Goal: Transaction & Acquisition: Purchase product/service

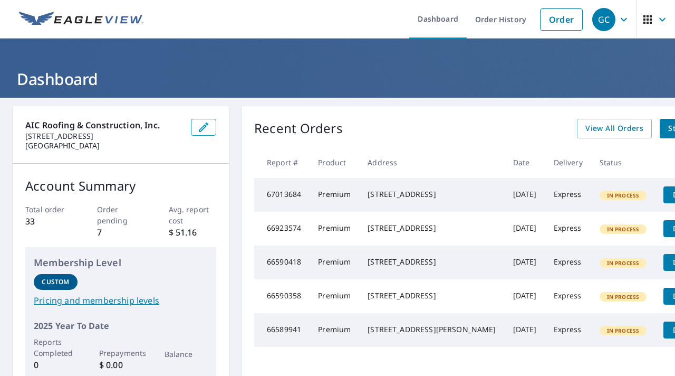
scroll to position [0, 31]
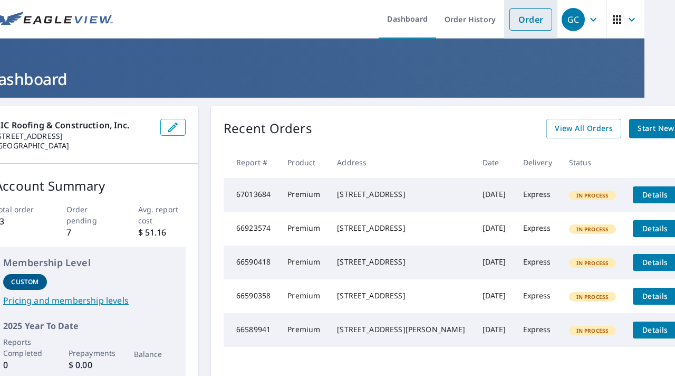
click at [526, 17] on link "Order" at bounding box center [531, 19] width 43 height 22
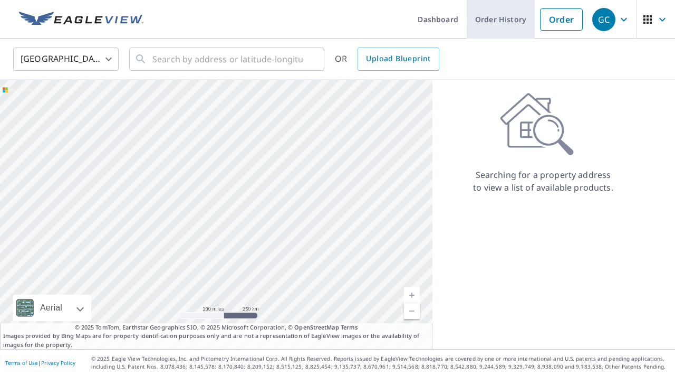
click at [503, 26] on link "Order History" at bounding box center [501, 19] width 68 height 39
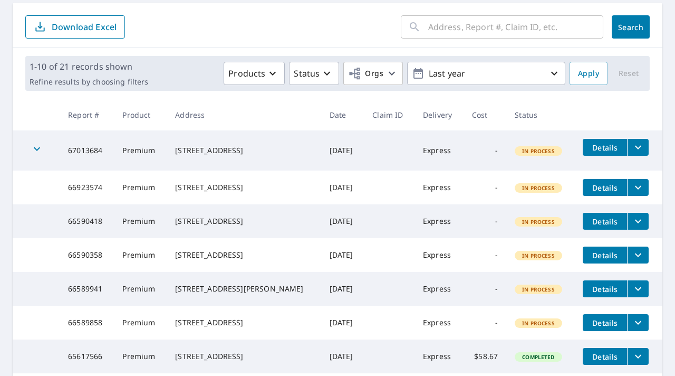
scroll to position [110, 0]
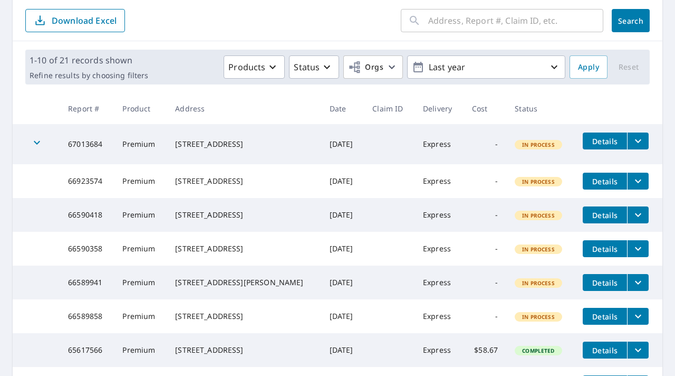
click at [637, 143] on icon "filesDropdownBtn-67013684" at bounding box center [638, 141] width 13 height 13
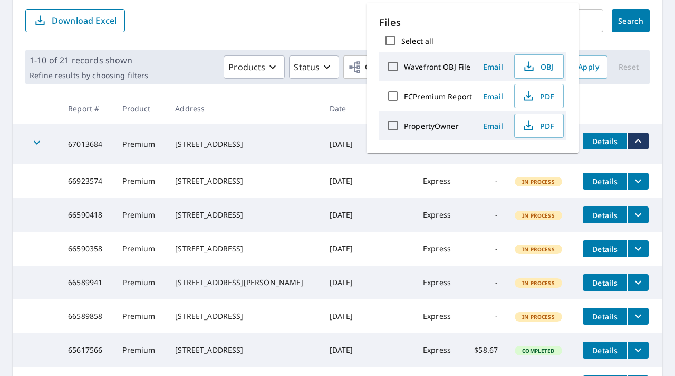
click at [597, 140] on span "Details" at bounding box center [605, 141] width 32 height 10
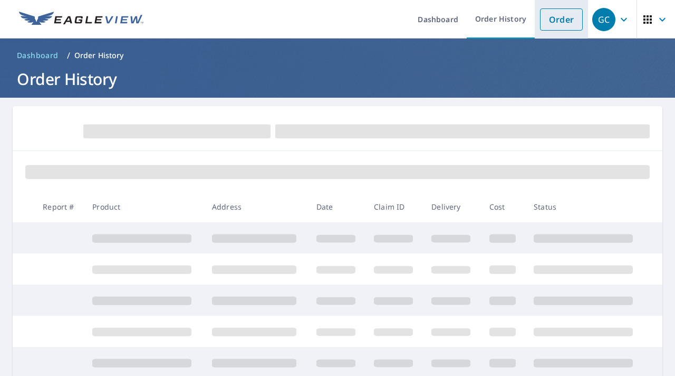
click at [574, 25] on link "Order" at bounding box center [561, 19] width 43 height 22
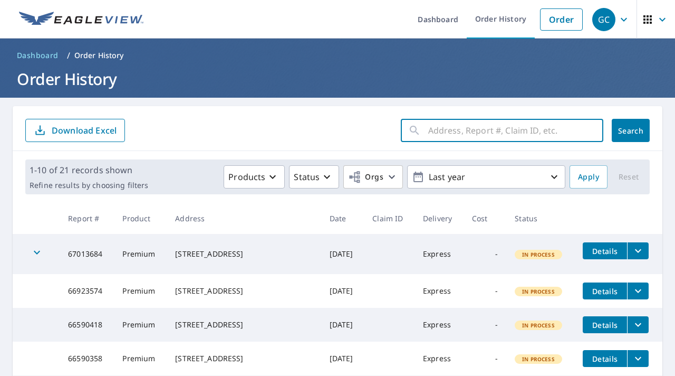
click at [476, 127] on input "text" at bounding box center [515, 131] width 175 height 30
type input "pathfinder circle"
click button "Search" at bounding box center [631, 130] width 38 height 23
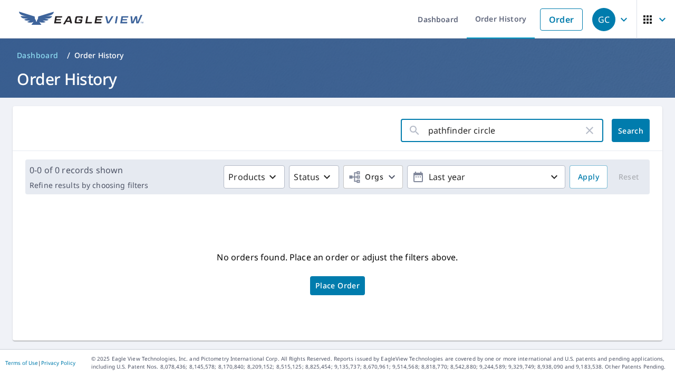
click at [472, 125] on input "pathfinder circle" at bounding box center [505, 131] width 155 height 30
click at [486, 131] on input "pathfinder circle" at bounding box center [505, 131] width 155 height 30
type input "1243 Devonport Dr."
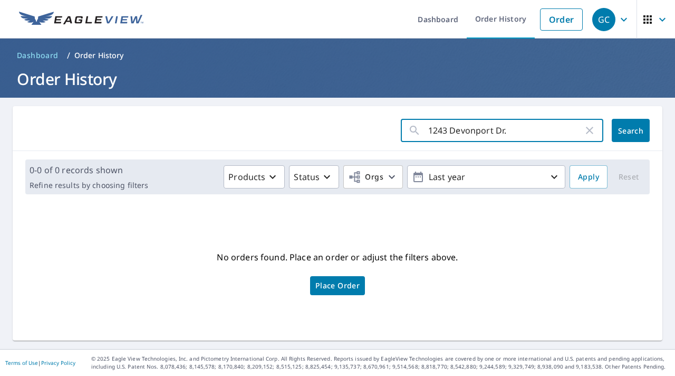
click button "Search" at bounding box center [631, 130] width 38 height 23
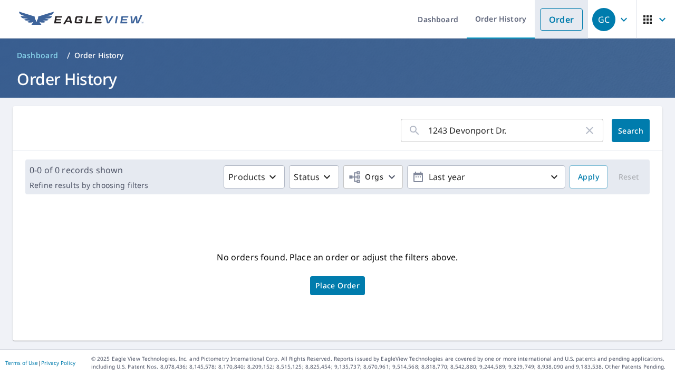
click at [562, 21] on link "Order" at bounding box center [561, 19] width 43 height 22
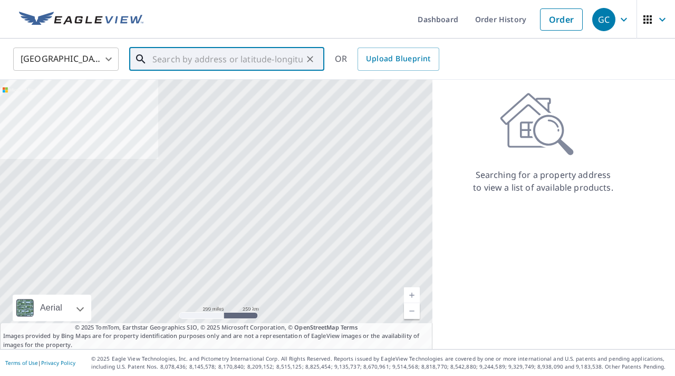
click at [239, 54] on input "text" at bounding box center [227, 59] width 150 height 30
type input "2"
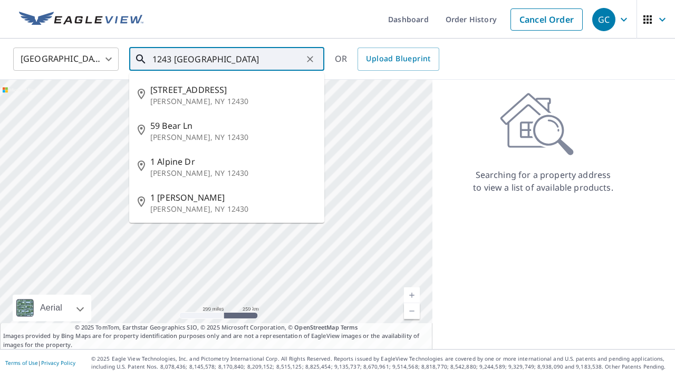
type input "1243 [GEOGRAPHIC_DATA]"
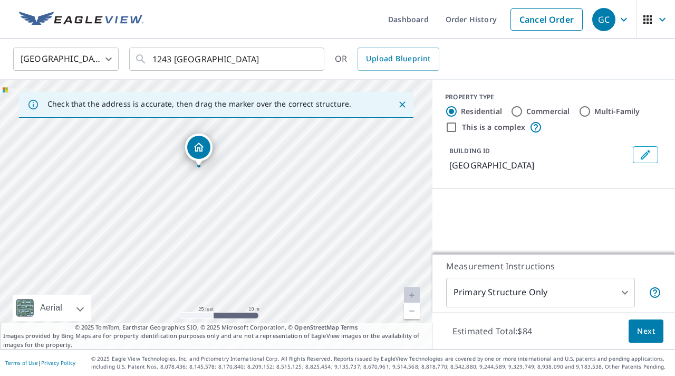
drag, startPoint x: 248, startPoint y: 241, endPoint x: 250, endPoint y: 162, distance: 79.1
click at [250, 162] on div "[GEOGRAPHIC_DATA][PERSON_NAME]" at bounding box center [216, 214] width 433 height 269
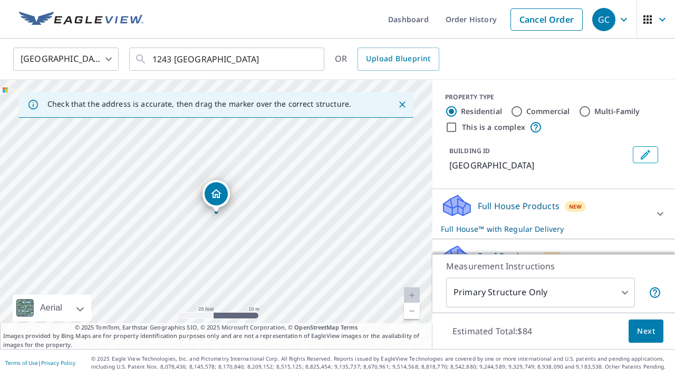
click at [640, 329] on span "Next" at bounding box center [646, 330] width 18 height 13
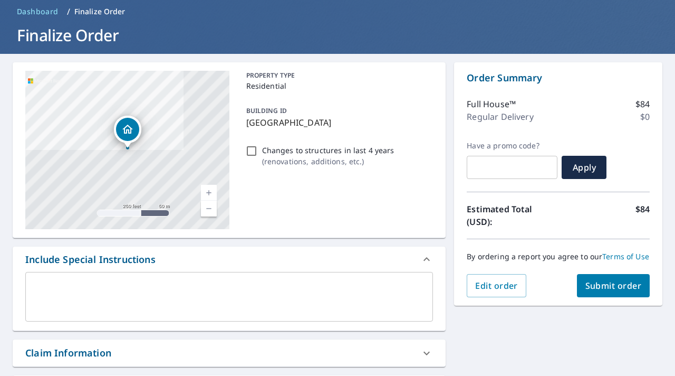
scroll to position [40, 0]
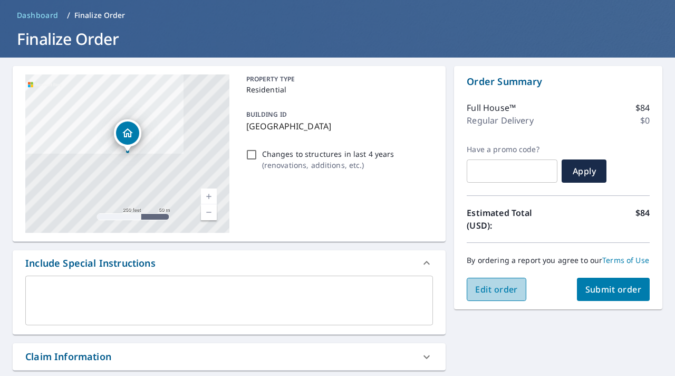
click at [513, 295] on button "Edit order" at bounding box center [497, 288] width 60 height 23
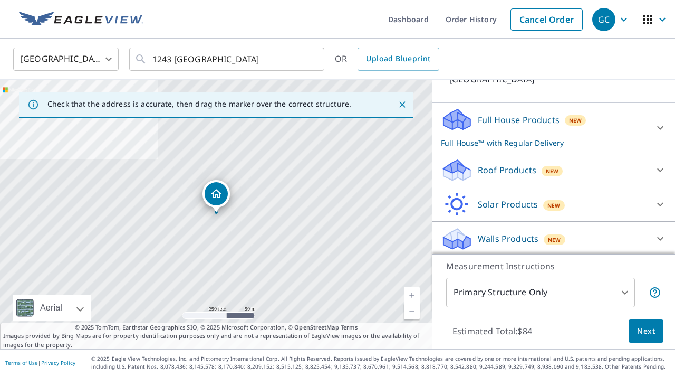
scroll to position [78, 0]
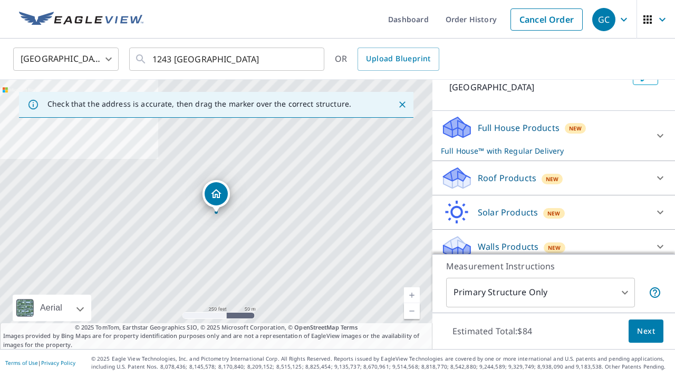
click at [624, 121] on div "Full House Products New Full House™ with Regular Delivery" at bounding box center [544, 135] width 207 height 41
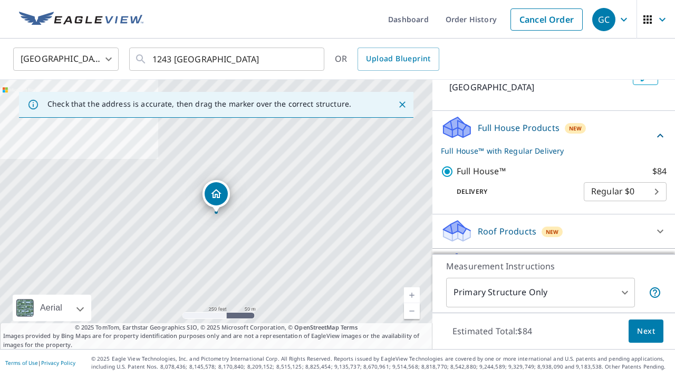
click at [530, 227] on p "Roof Products" at bounding box center [507, 231] width 59 height 13
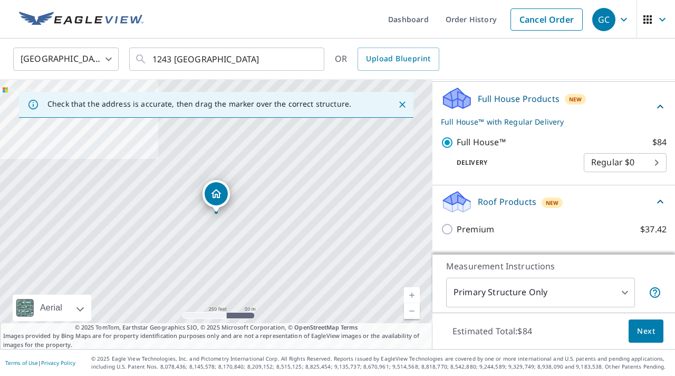
scroll to position [108, 0]
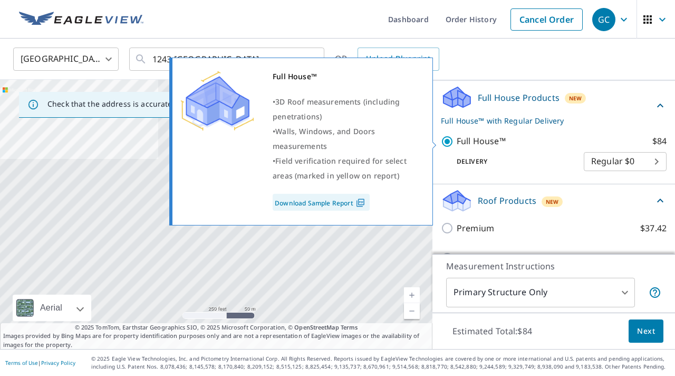
click at [448, 140] on input "Full House™ $84" at bounding box center [449, 141] width 16 height 13
checkbox input "false"
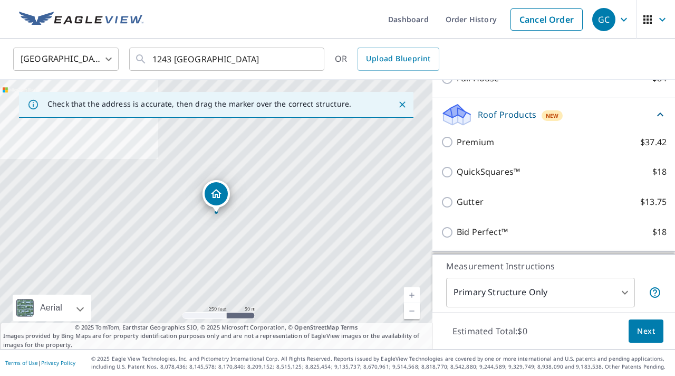
scroll to position [148, 0]
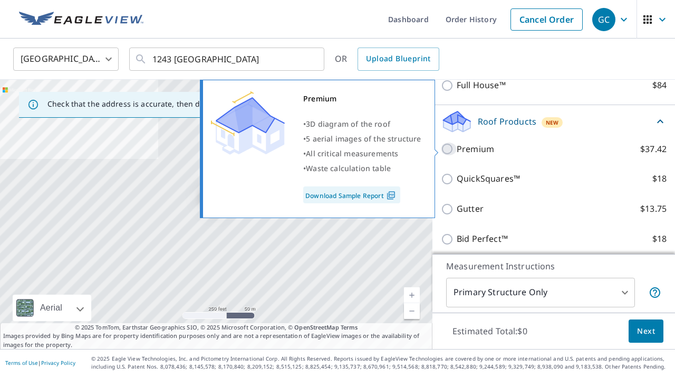
click at [449, 150] on input "Premium $37.42" at bounding box center [449, 148] width 16 height 13
checkbox input "true"
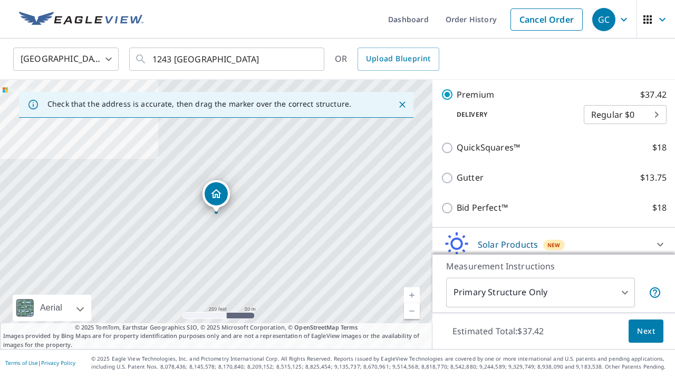
scroll to position [219, 0]
click at [628, 121] on body "GC GC Dashboard Order History Cancel Order GC [GEOGRAPHIC_DATA] [GEOGRAPHIC_DAT…" at bounding box center [337, 188] width 675 height 376
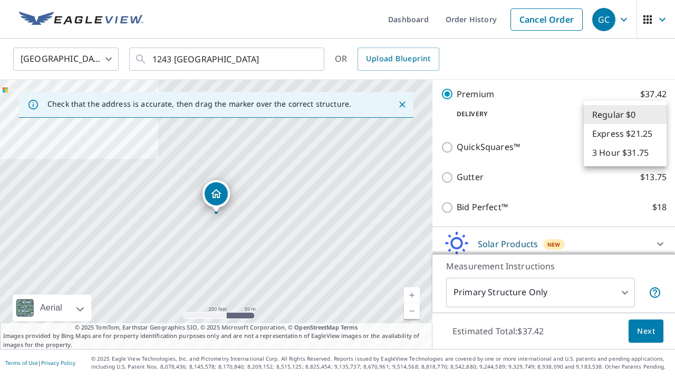
click at [639, 141] on li "Express $21.25" at bounding box center [625, 133] width 83 height 19
type input "4"
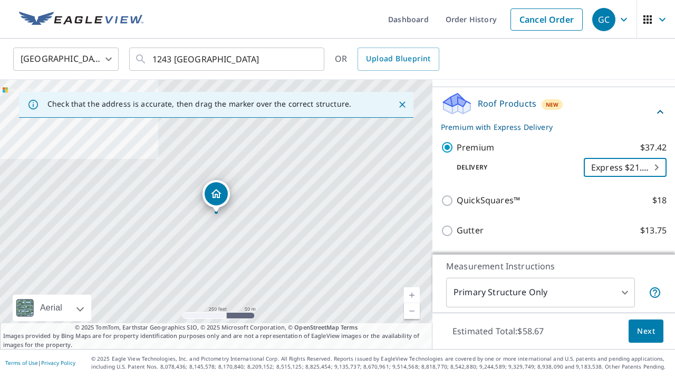
scroll to position [162, 0]
